Goal: Information Seeking & Learning: Understand process/instructions

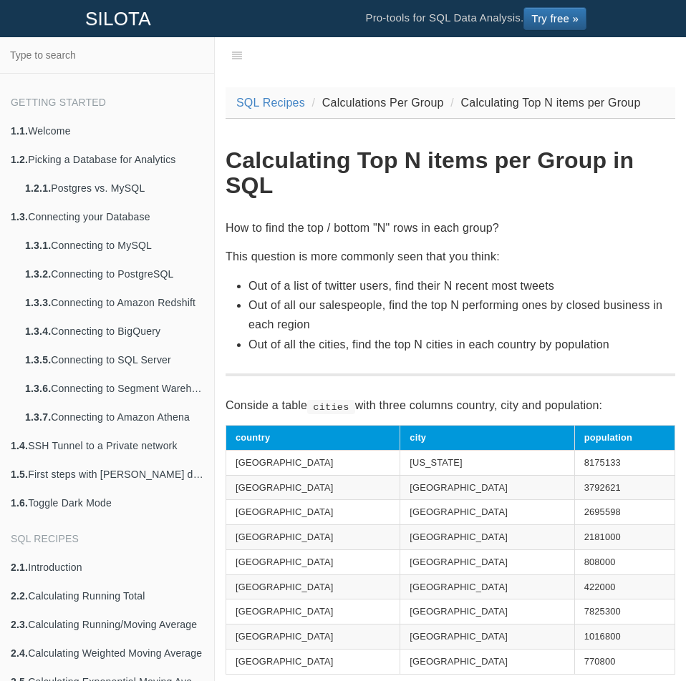
scroll to position [36, 0]
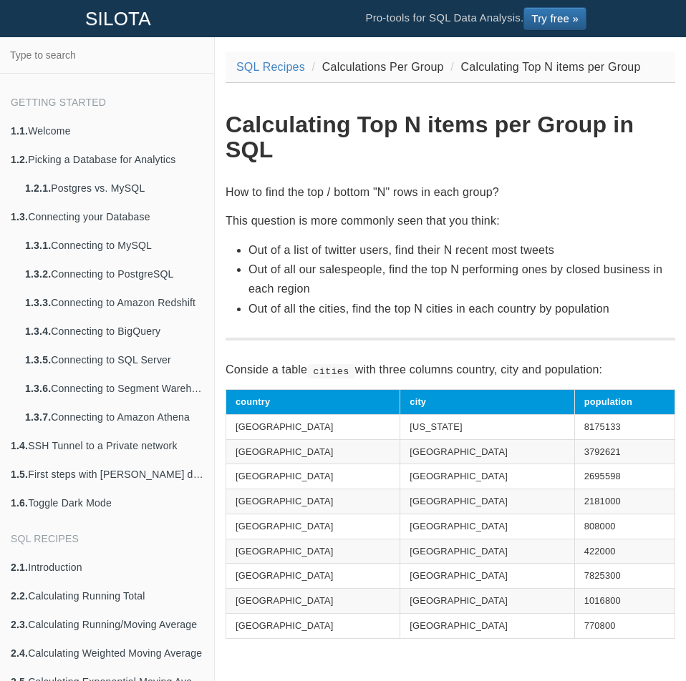
click at [580, 266] on li "Out of all our salespeople, find the top N performing ones by closed business i…" at bounding box center [461, 279] width 427 height 39
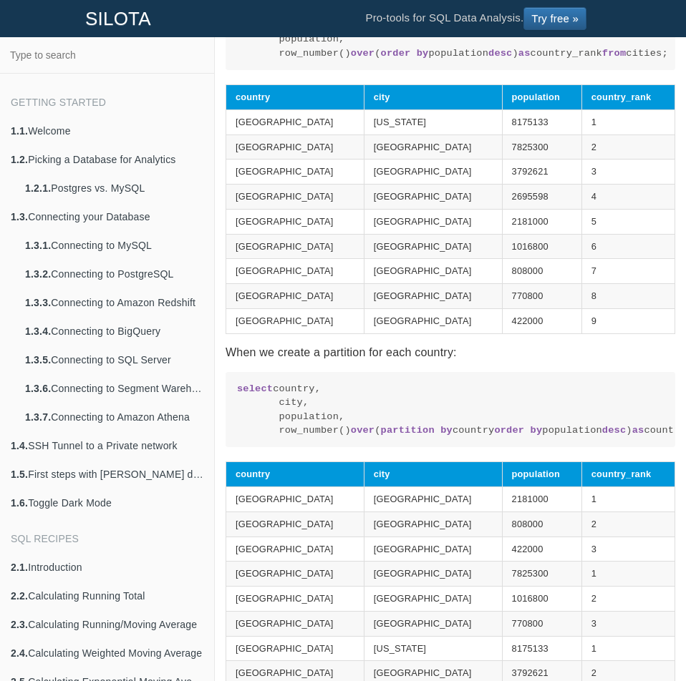
scroll to position [1074, 0]
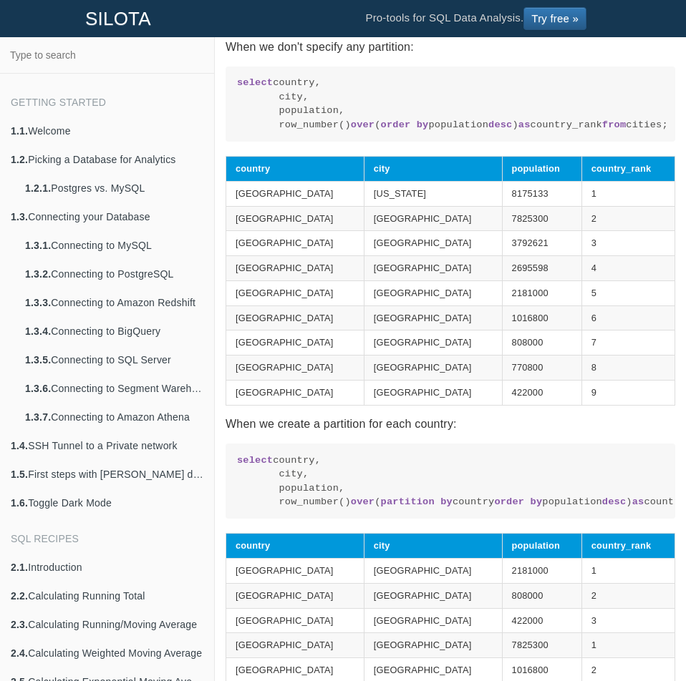
click at [520, 491] on section "SQL Recipes Calculations Per Group Calculating Top N items per Group Calculatin…" at bounding box center [449, 277] width 449 height 2526
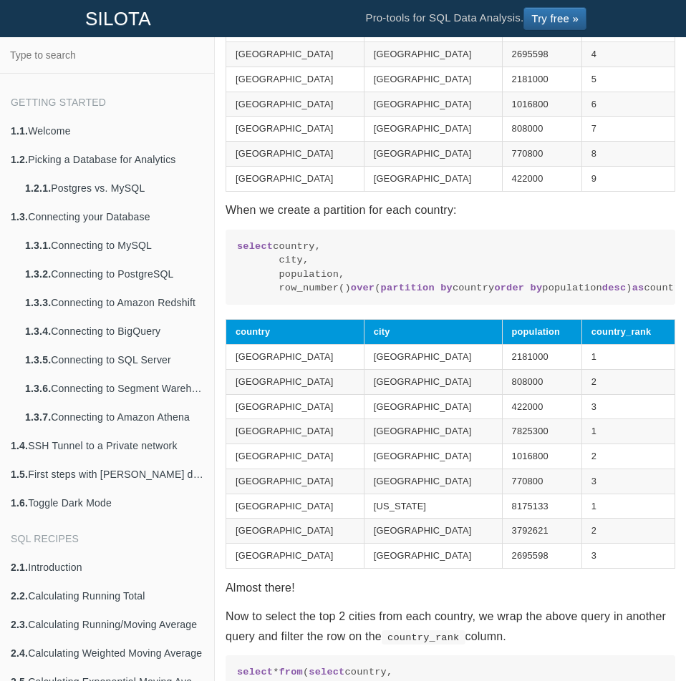
scroll to position [1288, 0]
click at [567, 293] on code "select country, city, population, row_number() over ( partition by country orde…" at bounding box center [450, 267] width 427 height 56
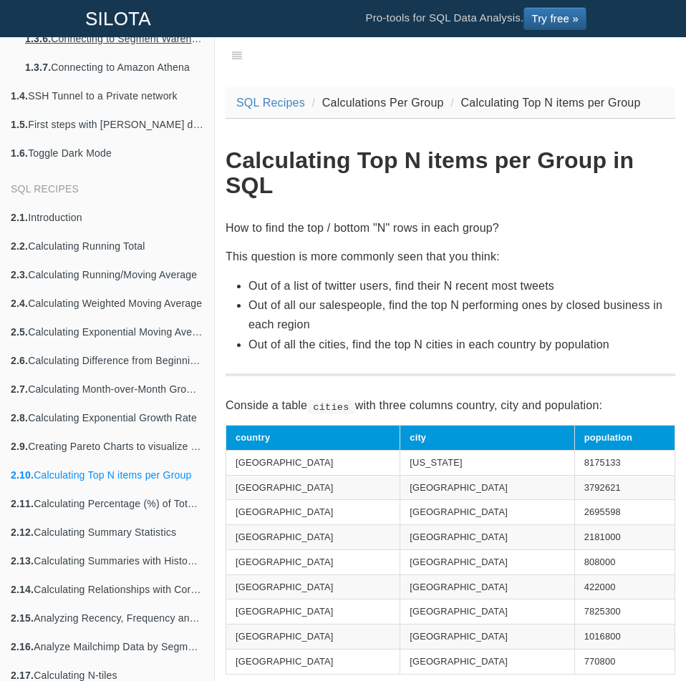
scroll to position [358, 0]
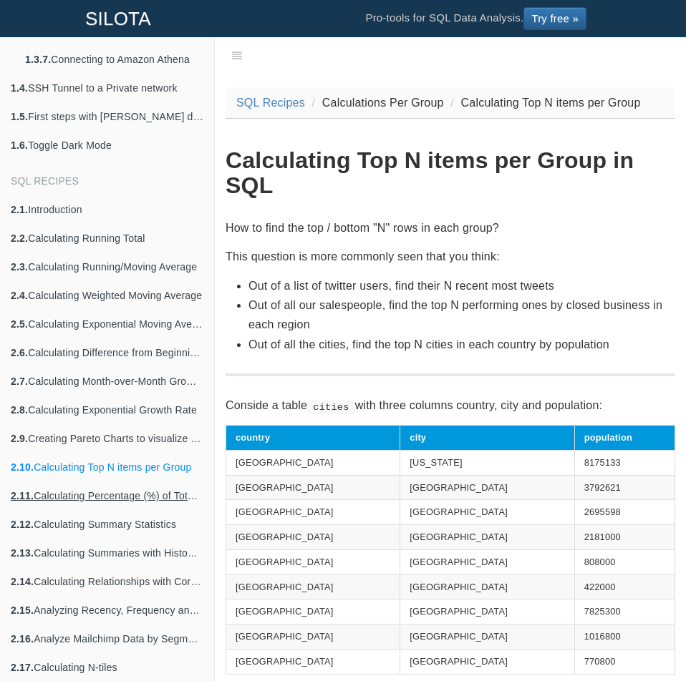
click at [122, 490] on link "2.11. Calculating Percentage (%) of Total Sum" at bounding box center [107, 496] width 214 height 29
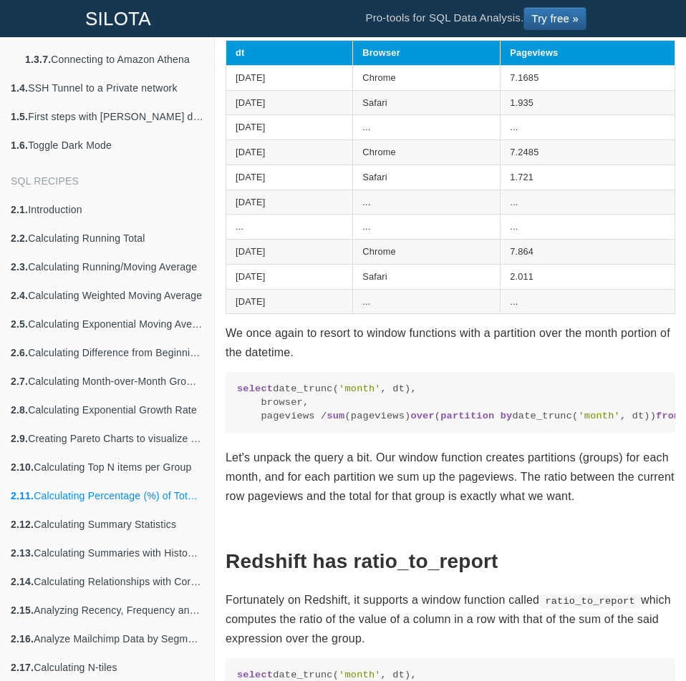
scroll to position [1574, 0]
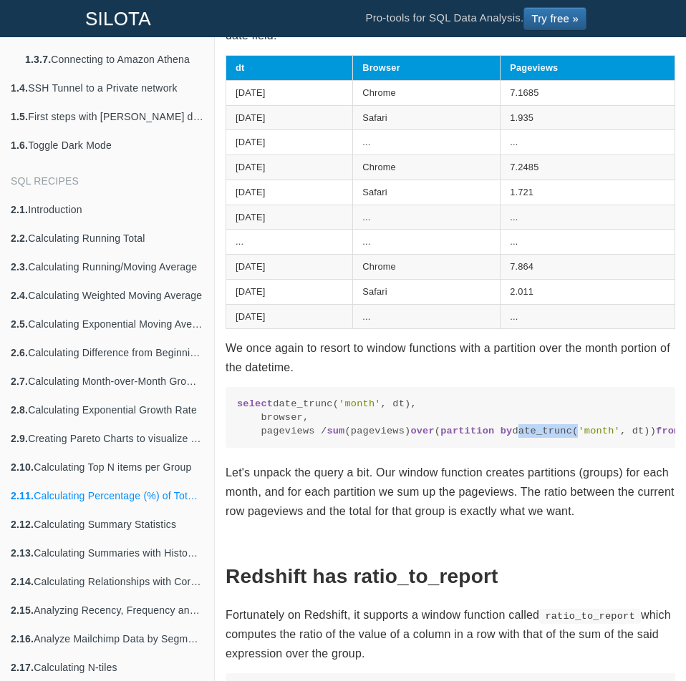
drag, startPoint x: 508, startPoint y: 462, endPoint x: 560, endPoint y: 469, distance: 52.6
click at [561, 439] on code "select date_trunc( 'month' , dt), browser, pageviews / sum (pageviews) over ( p…" at bounding box center [450, 418] width 427 height 42
click at [560, 439] on code "select date_trunc( 'month' , dt), browser, pageviews / sum (pageviews) over ( p…" at bounding box center [450, 418] width 427 height 42
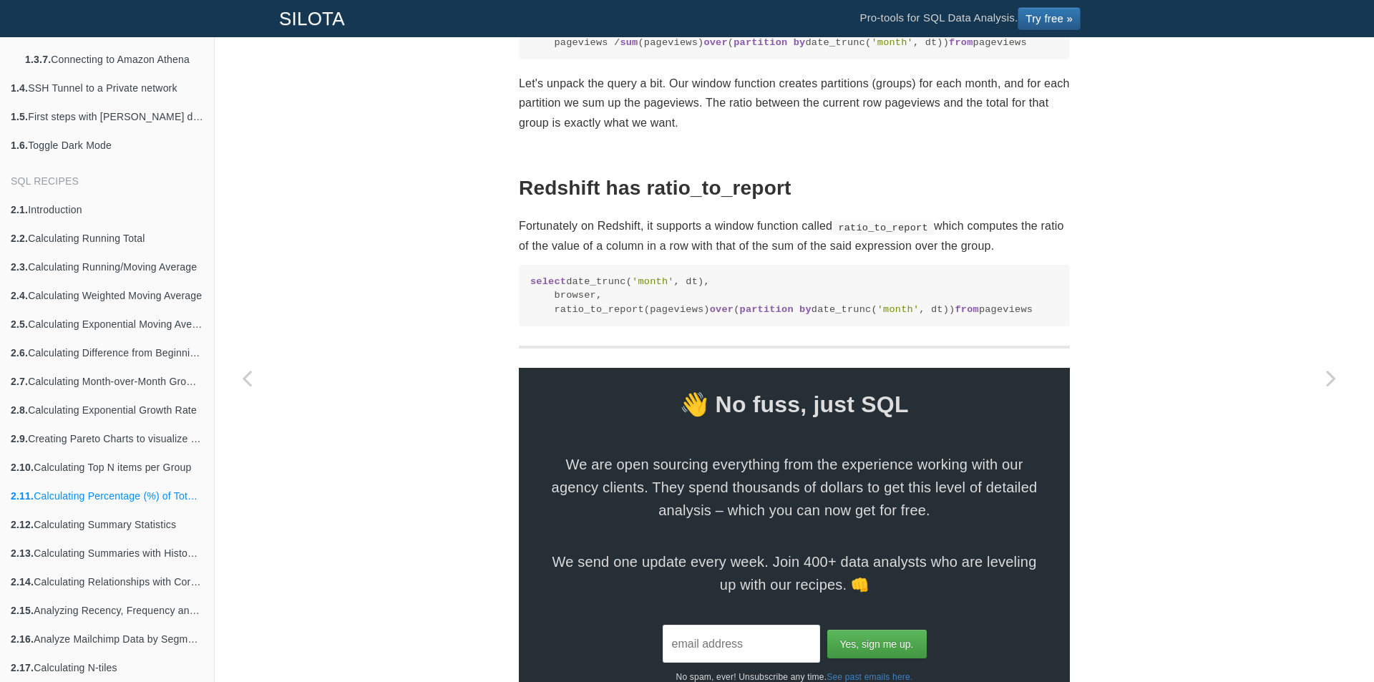
scroll to position [2057, 0]
